Goal: Use online tool/utility: Utilize a website feature to perform a specific function

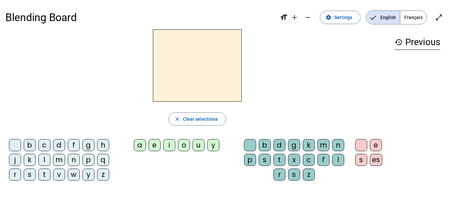
drag, startPoint x: 450, startPoint y: 52, endPoint x: 450, endPoint y: 93, distance: 41.1
click at [450, 93] on div "Blending Board format_size add remove settings Settings English Français open_i…" at bounding box center [225, 128] width 451 height 256
click at [219, 114] on span "button" at bounding box center [197, 119] width 57 height 16
click at [295, 19] on mat-icon "add" at bounding box center [294, 17] width 8 height 8
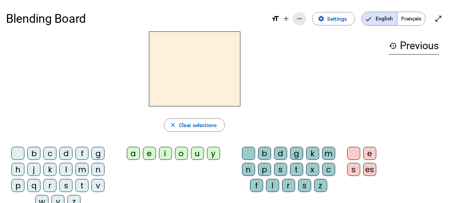
click at [293, 19] on span "Decrease font size" at bounding box center [299, 19] width 16 height 16
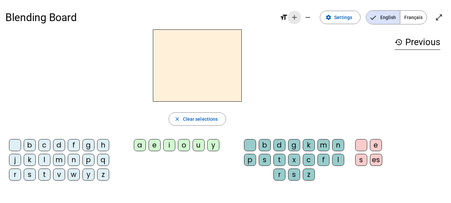
click at [293, 19] on mat-icon "add" at bounding box center [294, 17] width 8 height 8
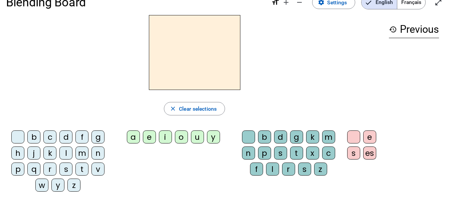
scroll to position [18, 0]
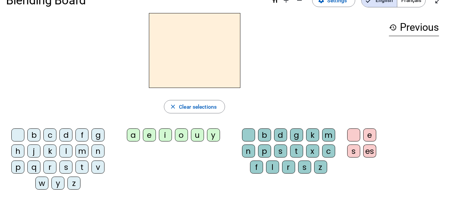
click at [33, 151] on div "j" at bounding box center [33, 150] width 13 height 13
click at [149, 135] on div "e" at bounding box center [149, 134] width 13 height 13
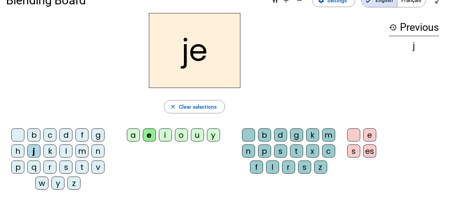
click at [83, 152] on div "m" at bounding box center [81, 150] width 13 height 13
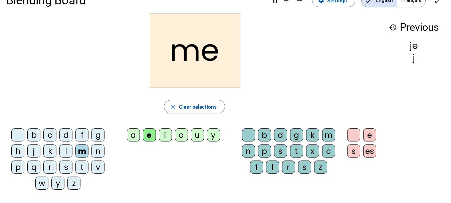
click at [66, 134] on div "d" at bounding box center [65, 134] width 13 height 13
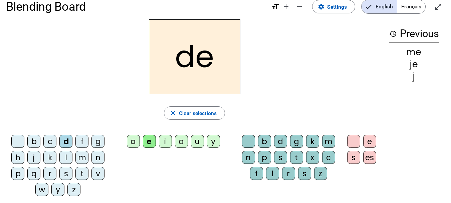
scroll to position [0, 0]
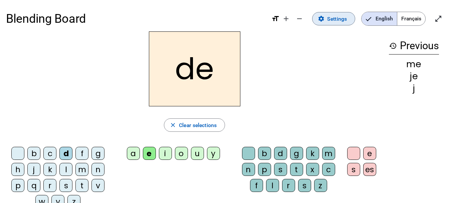
click at [329, 23] on span at bounding box center [333, 19] width 42 height 16
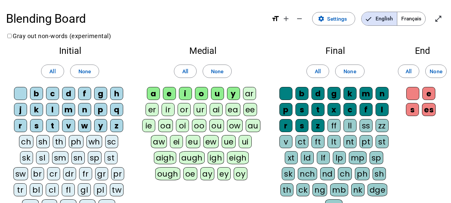
click at [412, 23] on span "Français" at bounding box center [411, 18] width 28 height 13
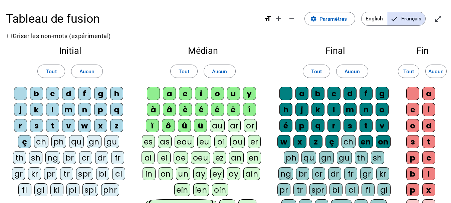
click at [52, 73] on span "Tout" at bounding box center [51, 71] width 11 height 9
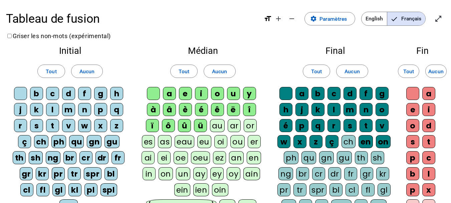
click at [48, 71] on span "Tout" at bounding box center [51, 71] width 11 height 9
click at [88, 70] on span "Aucun" at bounding box center [86, 71] width 15 height 9
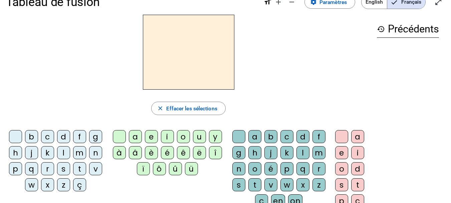
scroll to position [22, 0]
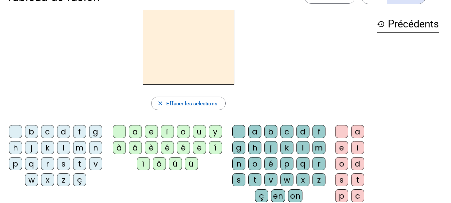
click at [73, 170] on div "t" at bounding box center [79, 163] width 13 height 13
click at [133, 130] on div "a" at bounding box center [135, 131] width 13 height 13
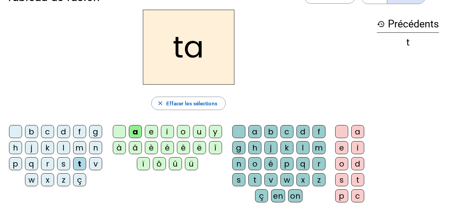
click at [289, 134] on div "c" at bounding box center [286, 131] width 13 height 13
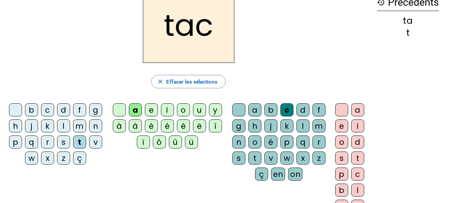
scroll to position [55, 0]
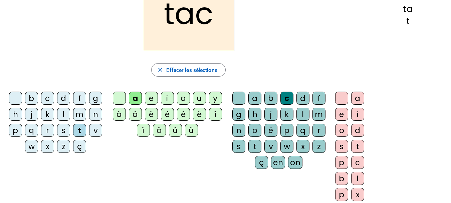
click at [339, 134] on div "o" at bounding box center [341, 130] width 13 height 13
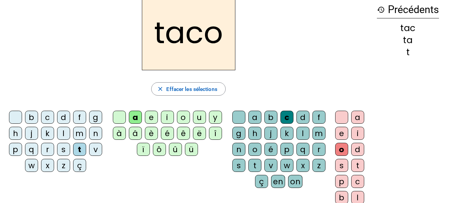
scroll to position [35, 0]
